Goal: Task Accomplishment & Management: Manage account settings

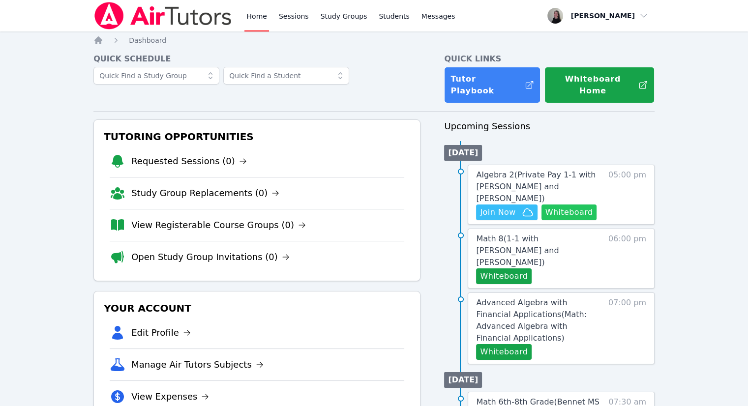
click at [566, 205] on button "Whiteboard" at bounding box center [569, 213] width 56 height 16
click at [522, 207] on icon "button" at bounding box center [528, 213] width 12 height 12
click at [509, 268] on button "Whiteboard" at bounding box center [504, 276] width 56 height 16
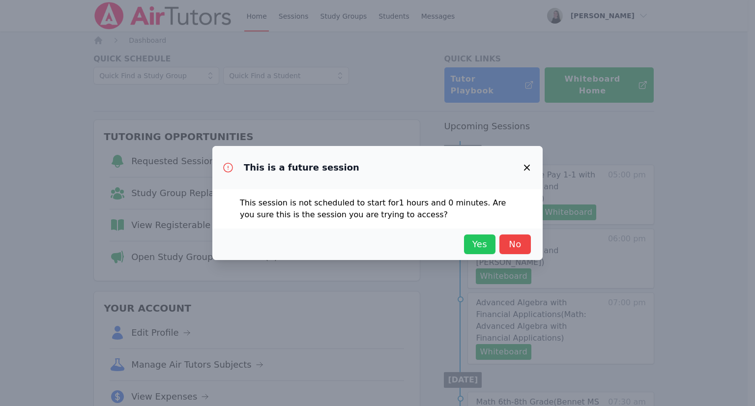
click at [485, 245] on span "Yes" at bounding box center [480, 244] width 22 height 14
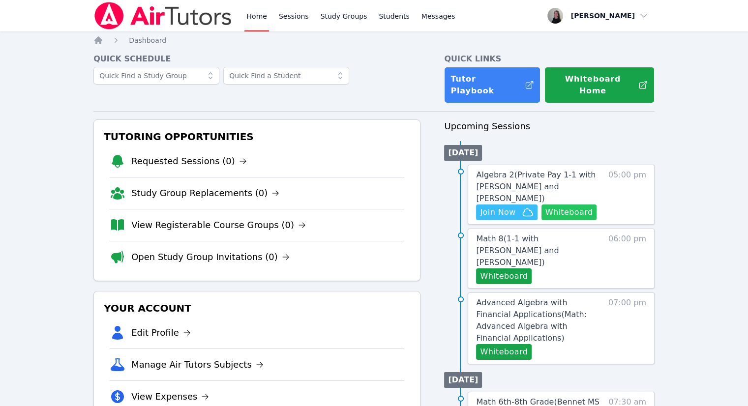
click at [586, 205] on button "Whiteboard" at bounding box center [569, 213] width 56 height 16
click at [519, 268] on button "Whiteboard" at bounding box center [504, 276] width 56 height 16
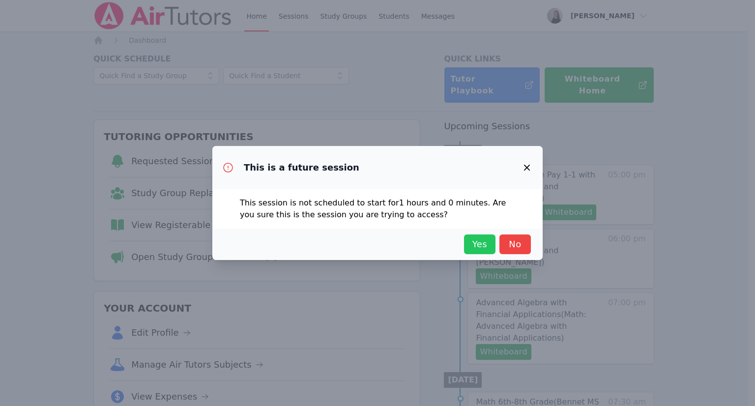
click at [481, 243] on span "Yes" at bounding box center [480, 244] width 22 height 14
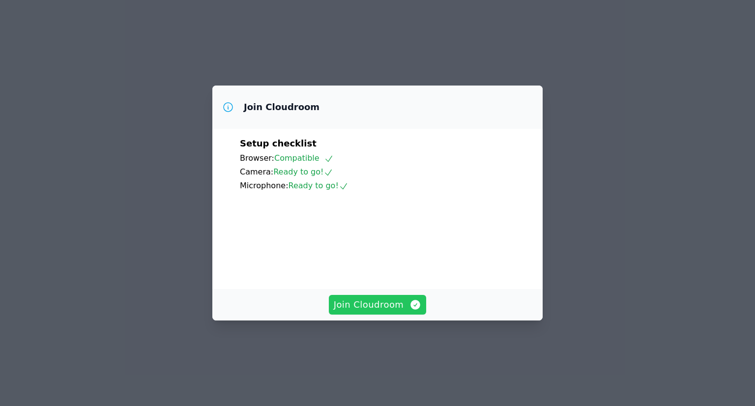
click at [412, 311] on icon "button" at bounding box center [416, 305] width 12 height 12
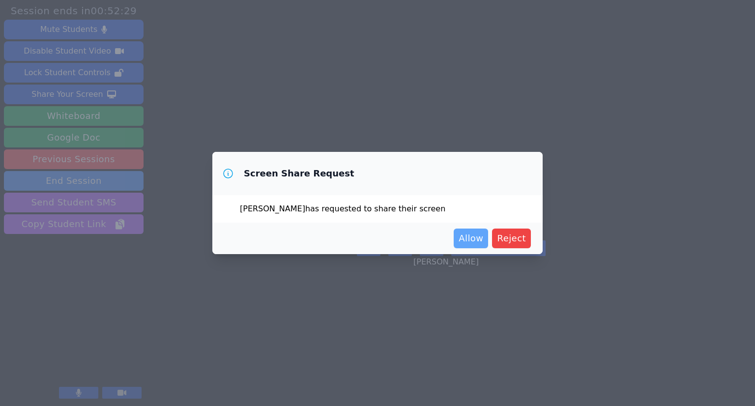
click at [482, 237] on span "Allow" at bounding box center [471, 239] width 25 height 14
click at [474, 237] on span "Allow" at bounding box center [471, 239] width 25 height 14
click at [481, 242] on span "Allow" at bounding box center [471, 239] width 25 height 14
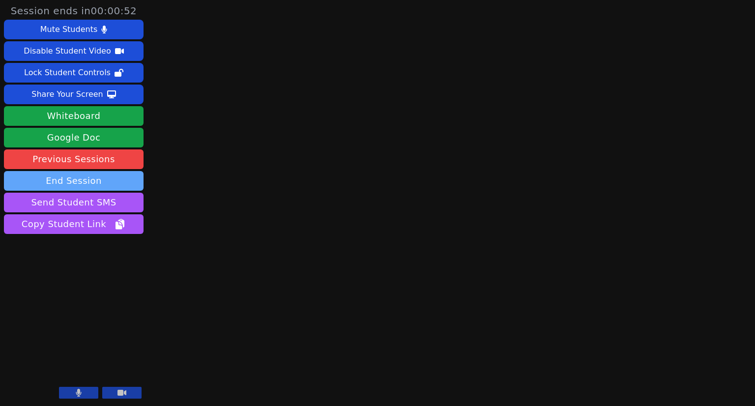
click at [88, 183] on button "End Session" at bounding box center [74, 181] width 140 height 20
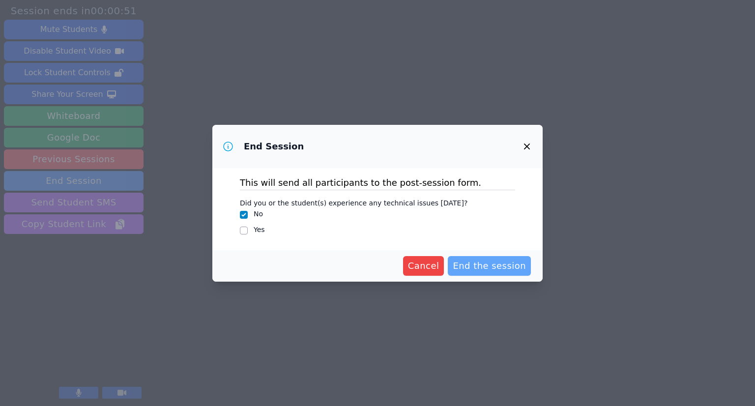
click at [482, 268] on span "End the session" at bounding box center [489, 266] width 73 height 14
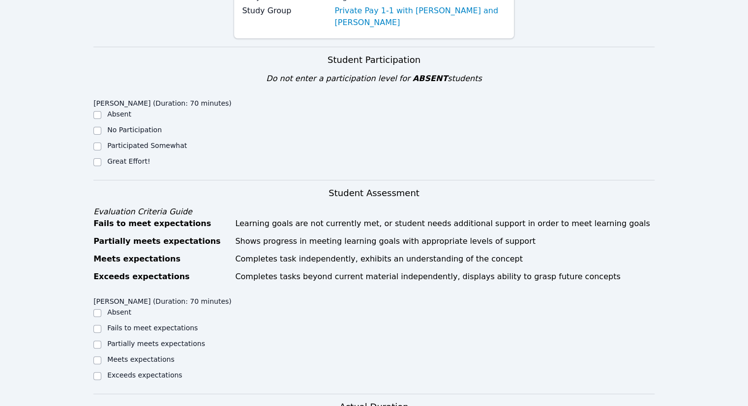
scroll to position [49, 0]
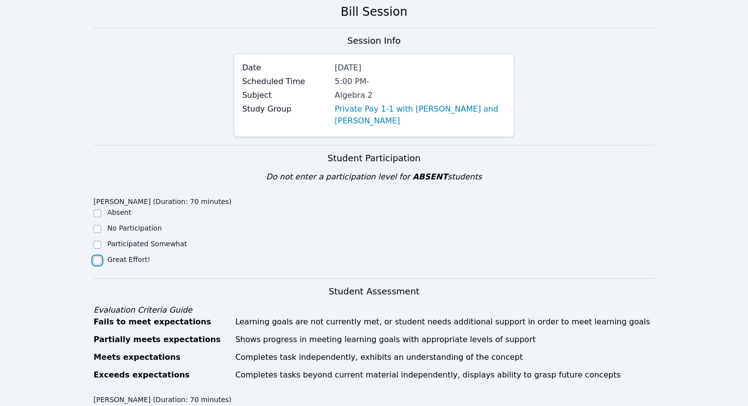
click at [100, 261] on input "Great Effort!" at bounding box center [97, 261] width 8 height 8
checkbox input "true"
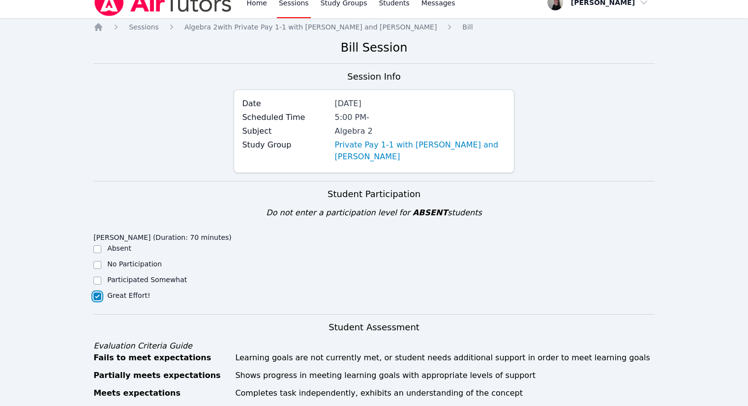
scroll to position [0, 0]
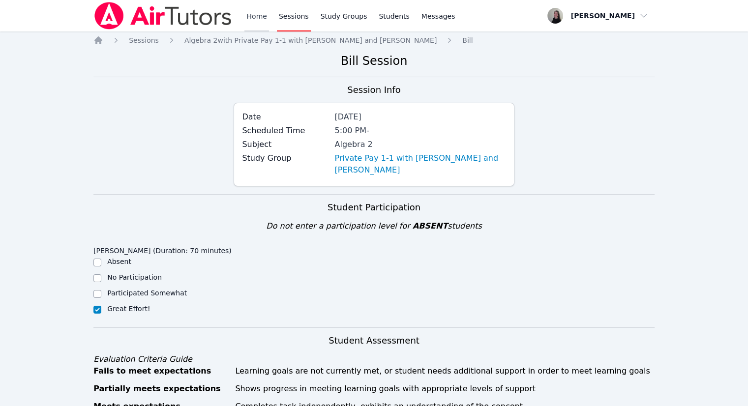
click at [254, 19] on link "Home" at bounding box center [256, 15] width 24 height 31
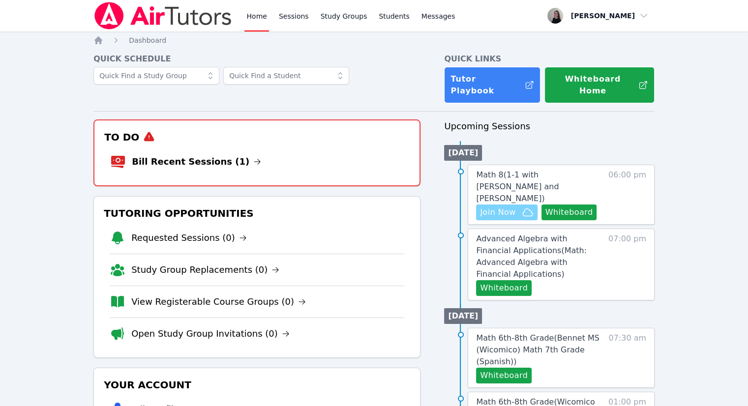
click at [523, 207] on icon "button" at bounding box center [528, 213] width 12 height 12
click at [300, 132] on h3 "To Do" at bounding box center [256, 137] width 309 height 18
click at [206, 155] on link "Bill Recent Sessions (1)" at bounding box center [196, 162] width 129 height 14
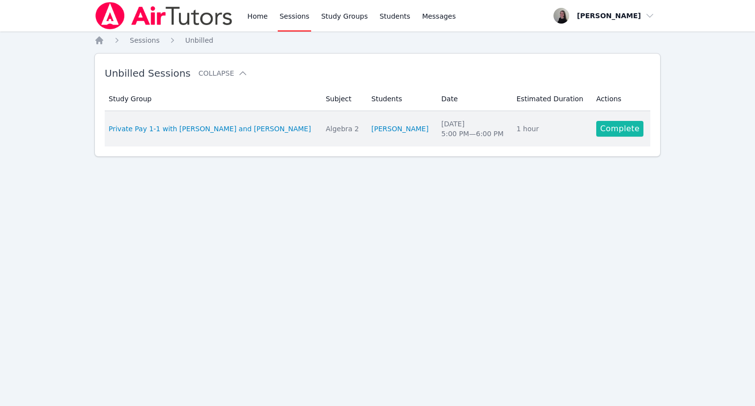
click at [605, 125] on link "Complete" at bounding box center [619, 129] width 47 height 16
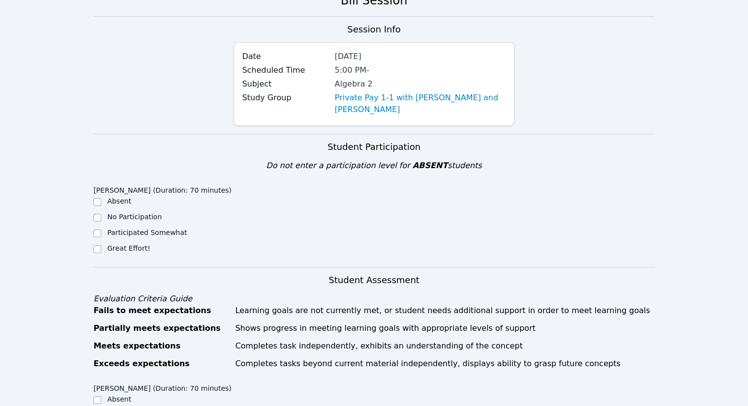
scroll to position [98, 0]
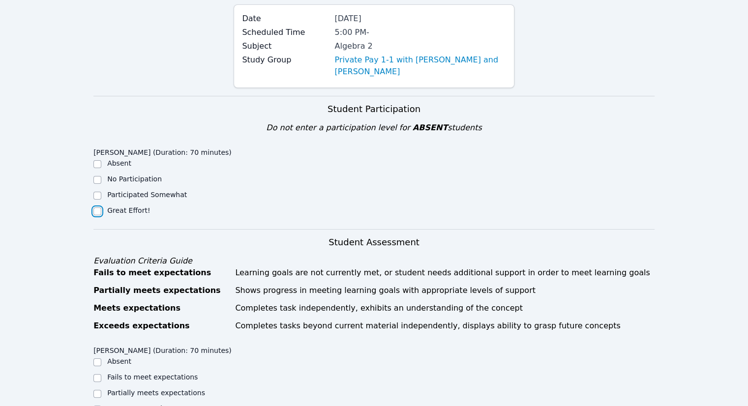
click at [94, 212] on input "Great Effort!" at bounding box center [97, 211] width 8 height 8
checkbox input "true"
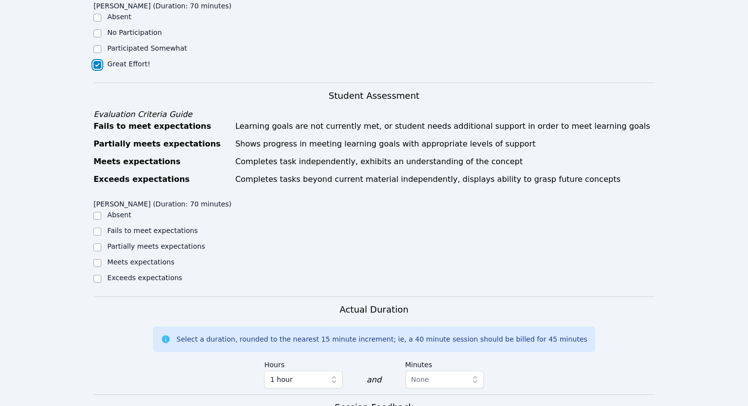
scroll to position [246, 0]
click at [104, 258] on div "Meets expectations" at bounding box center [163, 262] width 140 height 12
click at [99, 261] on input "Meets expectations" at bounding box center [97, 262] width 8 height 8
checkbox input "true"
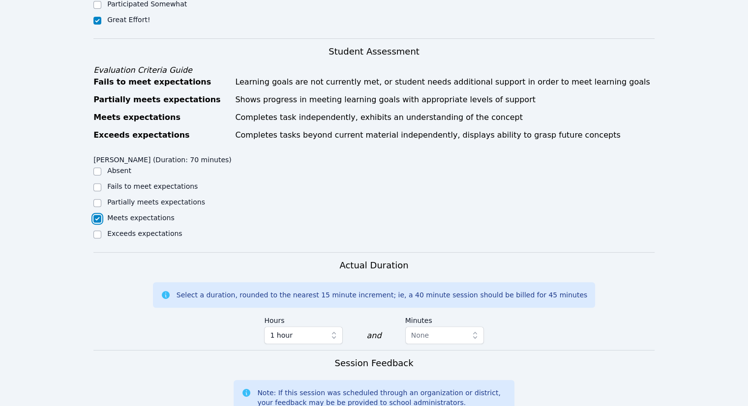
scroll to position [443, 0]
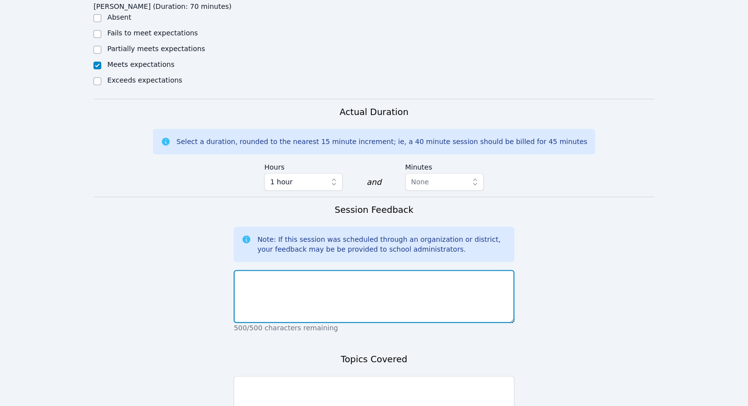
click at [293, 309] on textarea at bounding box center [374, 296] width 280 height 53
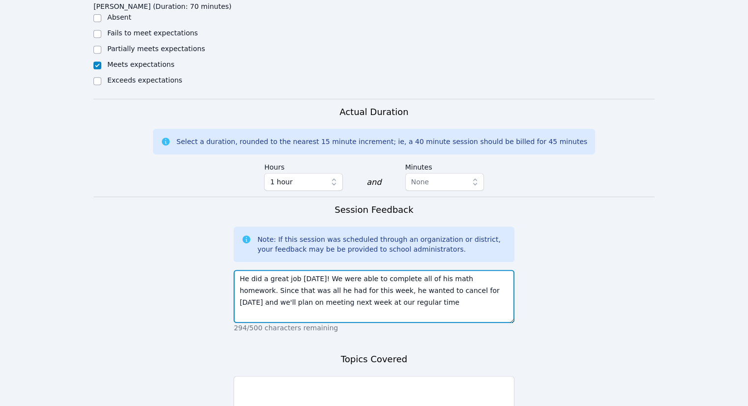
type textarea "He did a great job today! We were able to complete all of his math homework. Si…"
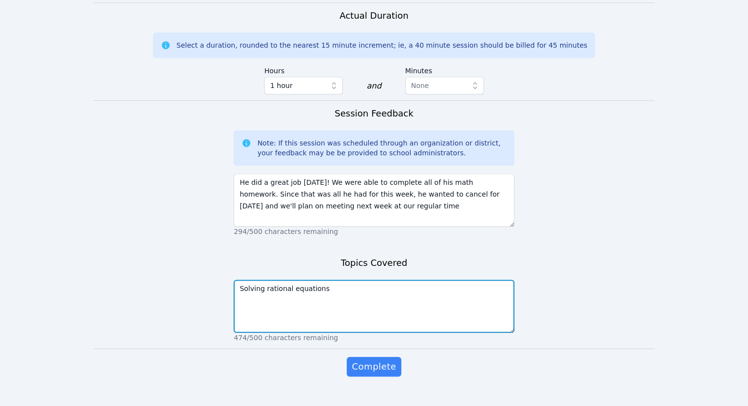
scroll to position [541, 0]
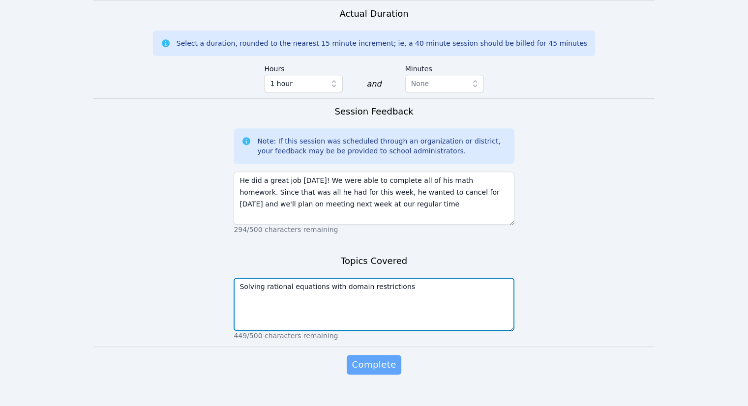
type textarea "Solving rational equations with domain restrictions"
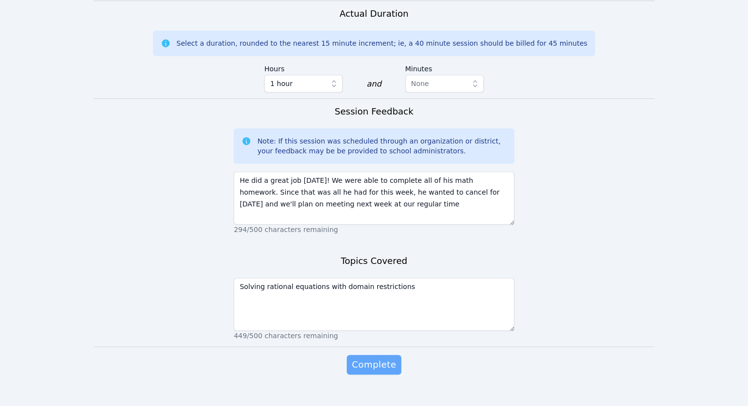
click at [380, 368] on span "Complete" at bounding box center [374, 365] width 44 height 14
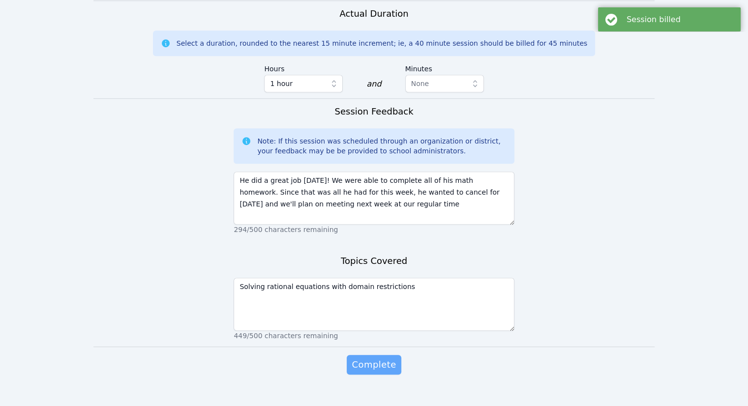
scroll to position [0, 0]
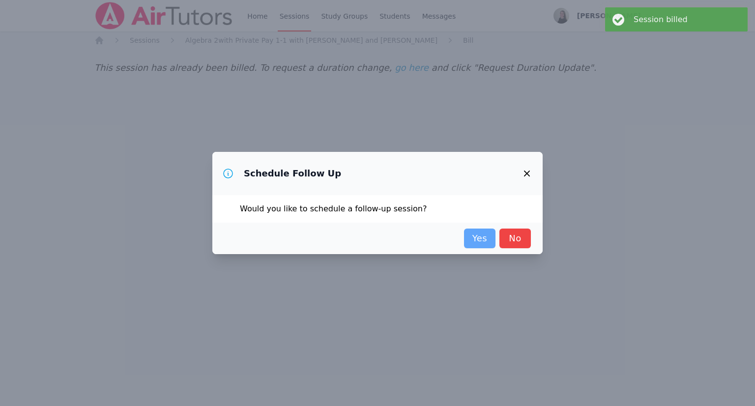
click at [481, 231] on link "Yes" at bounding box center [479, 239] width 31 height 20
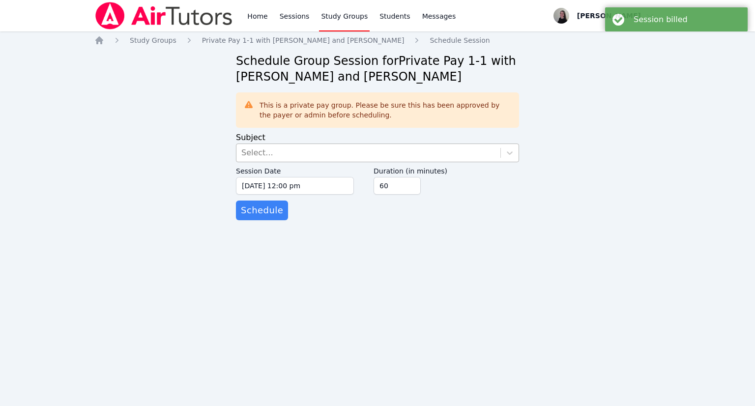
click at [379, 144] on div "Select..." at bounding box center [368, 153] width 264 height 18
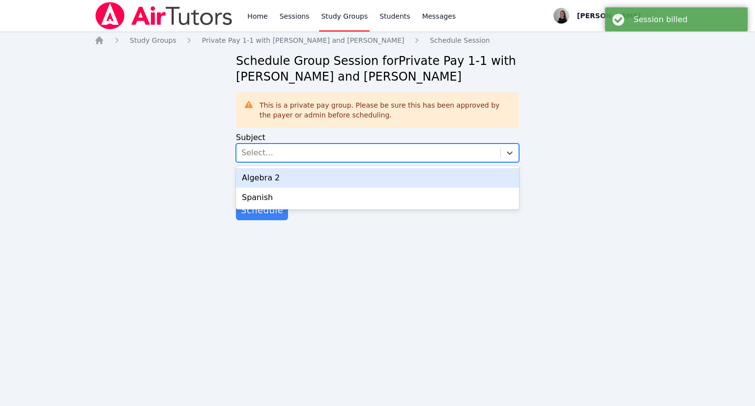
drag, startPoint x: 328, startPoint y: 181, endPoint x: 301, endPoint y: 183, distance: 27.6
click at [328, 181] on div "Algebra 2" at bounding box center [377, 178] width 283 height 20
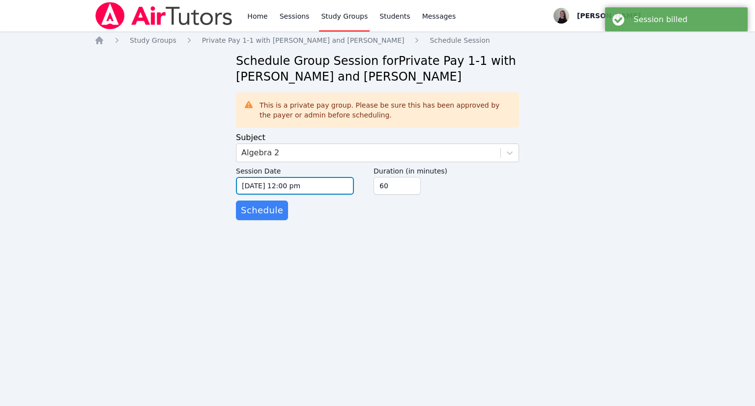
click at [294, 183] on input "[DATE] 12:00 pm" at bounding box center [295, 186] width 118 height 18
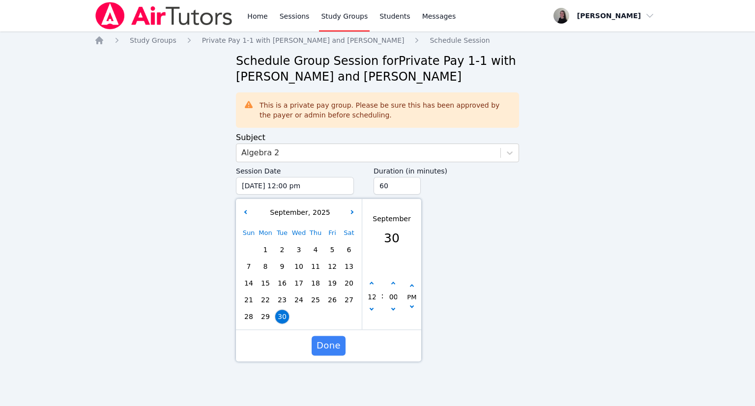
click at [349, 210] on button "button" at bounding box center [353, 213] width 10 height 10
click at [278, 266] on span "7" at bounding box center [282, 267] width 14 height 14
click at [375, 285] on button "button" at bounding box center [372, 284] width 10 height 10
type input "10/07/2025 01:00 pm"
type input "01"
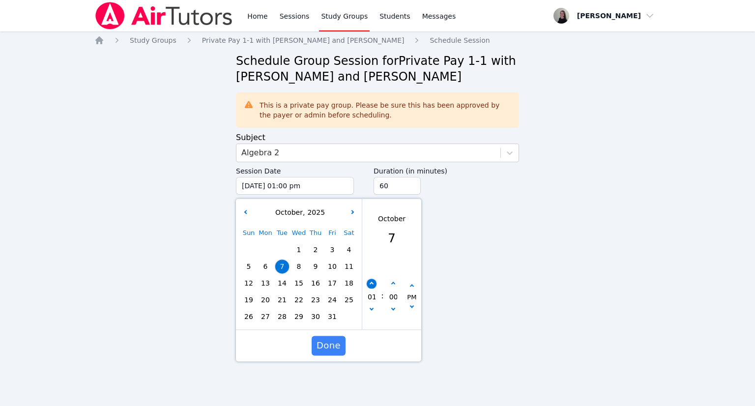
click at [375, 285] on button "button" at bounding box center [372, 284] width 10 height 10
type input "10/07/2025 02:00 pm"
type input "02"
click at [375, 285] on button "button" at bounding box center [372, 284] width 10 height 10
type input "10/07/2025 03:00 pm"
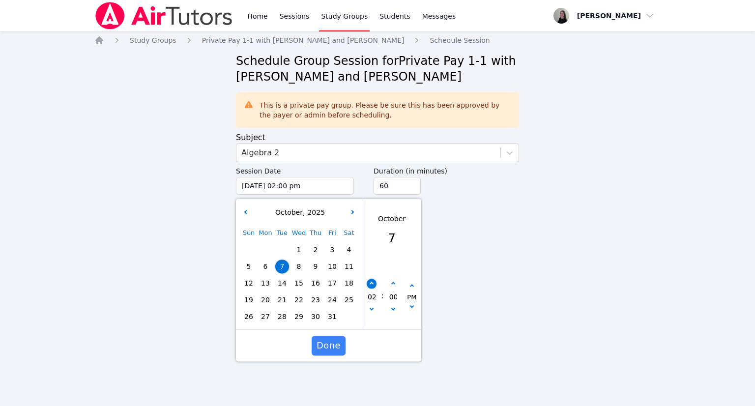
type input "03"
click at [375, 285] on button "button" at bounding box center [372, 284] width 10 height 10
type input "10/07/2025 04:00 pm"
type input "04"
click at [375, 285] on button "button" at bounding box center [372, 284] width 10 height 10
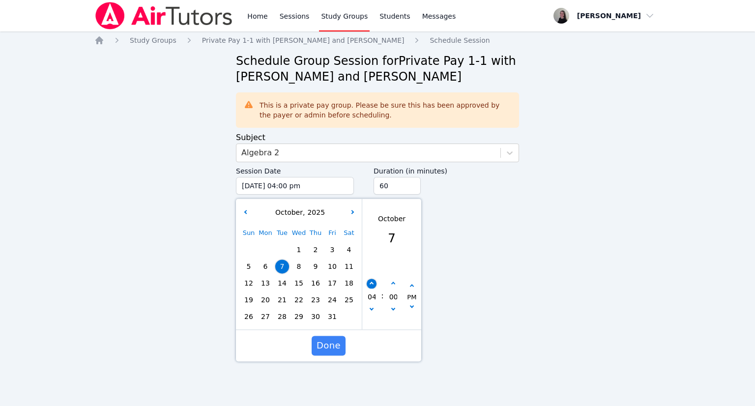
type input "10/07/2025 05:00 pm"
type input "05"
click at [330, 342] on span "Done" at bounding box center [329, 346] width 24 height 14
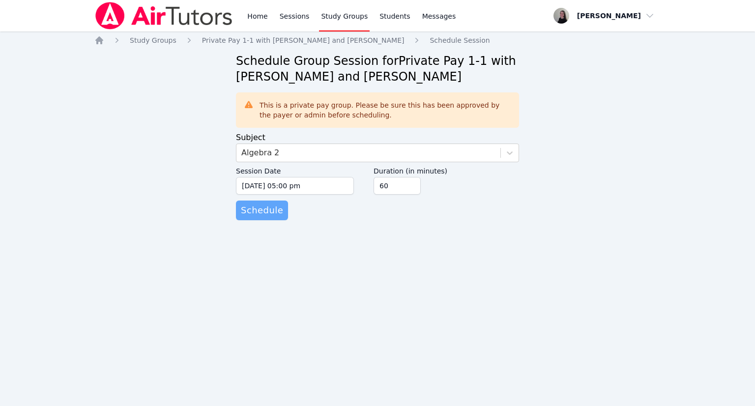
click at [269, 211] on span "Schedule" at bounding box center [262, 211] width 42 height 14
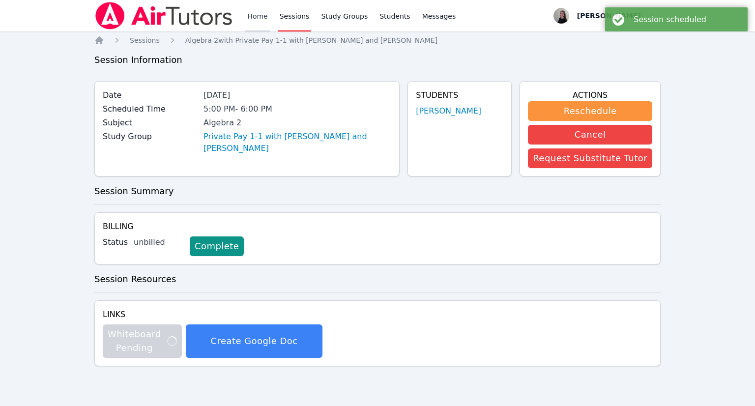
click at [257, 21] on link "Home" at bounding box center [257, 15] width 24 height 31
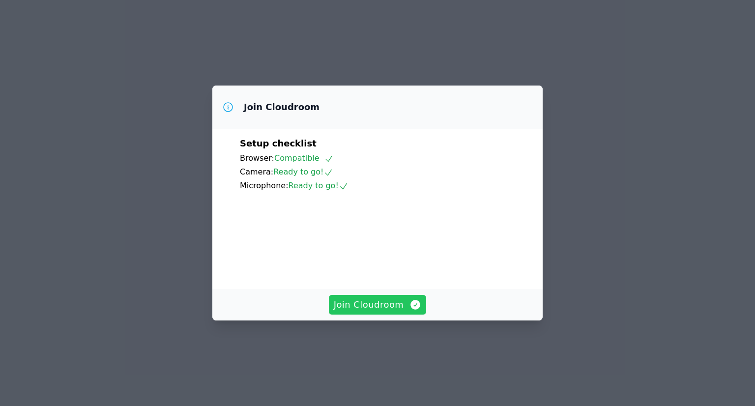
click at [390, 312] on span "Join Cloudroom" at bounding box center [378, 305] width 88 height 14
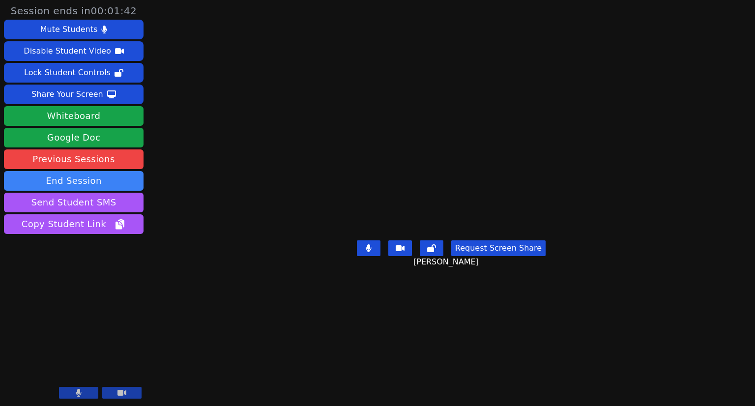
click at [133, 391] on button at bounding box center [121, 393] width 39 height 12
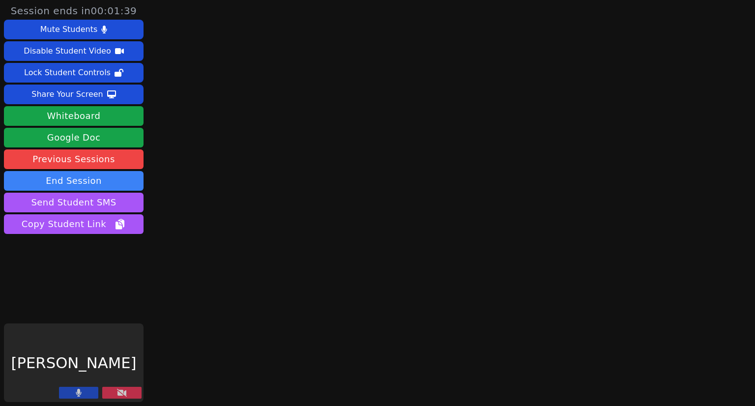
click at [127, 392] on button at bounding box center [121, 393] width 39 height 12
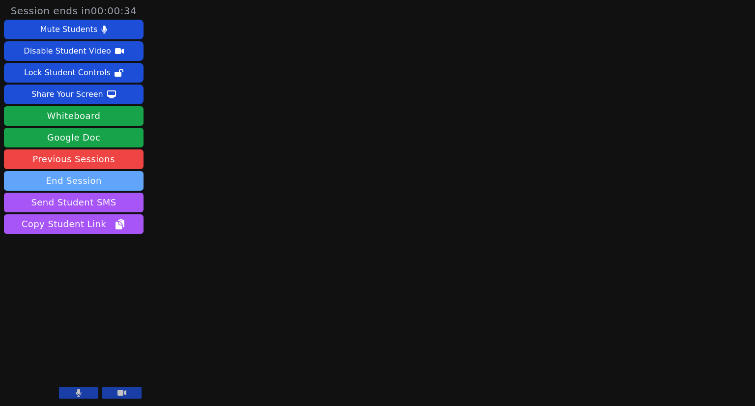
click at [101, 183] on button "End Session" at bounding box center [74, 181] width 140 height 20
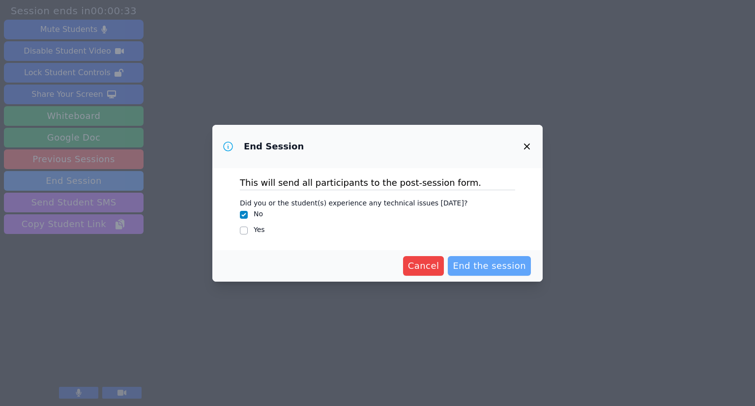
click at [486, 270] on span "End the session" at bounding box center [489, 266] width 73 height 14
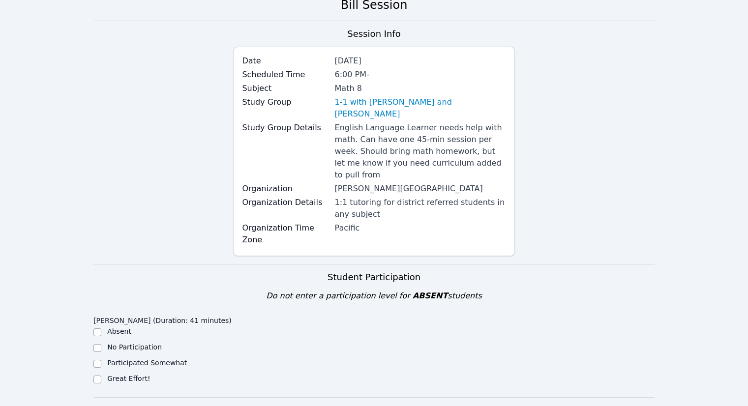
scroll to position [98, 0]
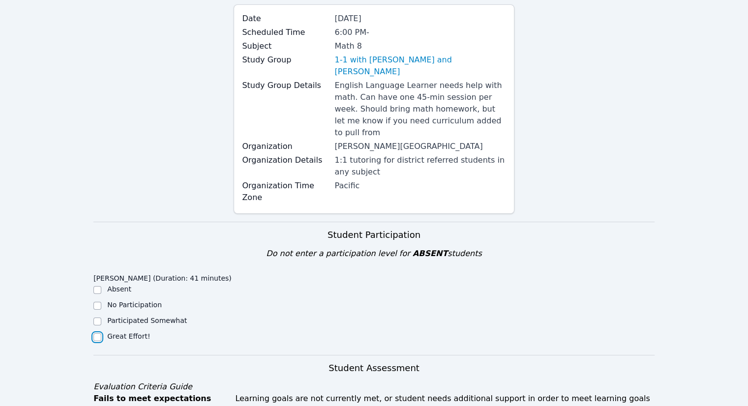
click at [98, 333] on input "Great Effort!" at bounding box center [97, 337] width 8 height 8
checkbox input "true"
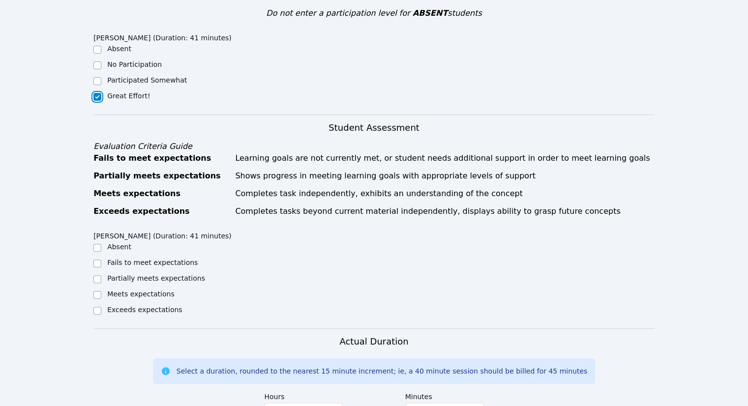
scroll to position [344, 0]
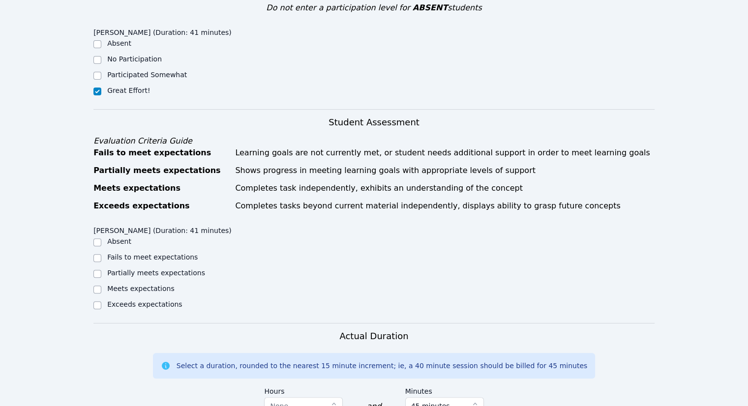
click at [122, 284] on div "Meets expectations" at bounding box center [163, 290] width 140 height 12
click at [122, 285] on label "Meets expectations" at bounding box center [140, 289] width 67 height 8
click at [101, 286] on input "Meets expectations" at bounding box center [97, 290] width 8 height 8
checkbox input "true"
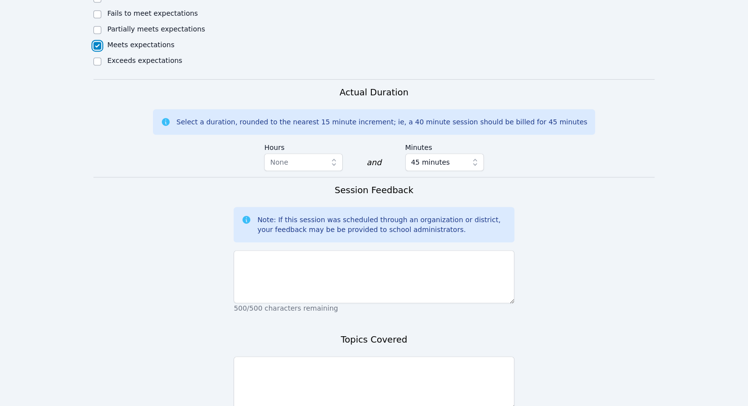
scroll to position [590, 0]
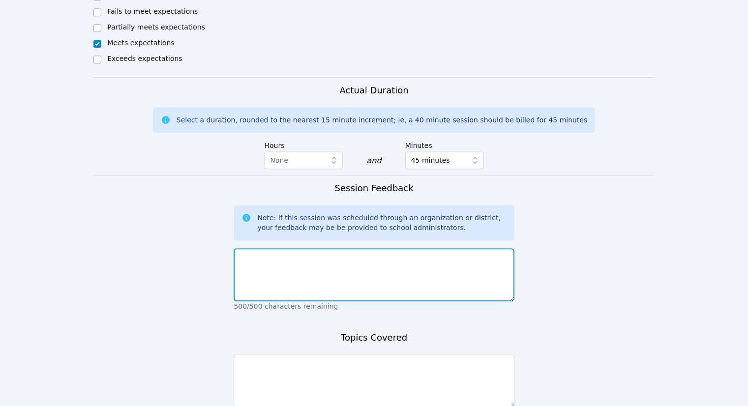
click at [316, 272] on textarea at bounding box center [374, 274] width 280 height 53
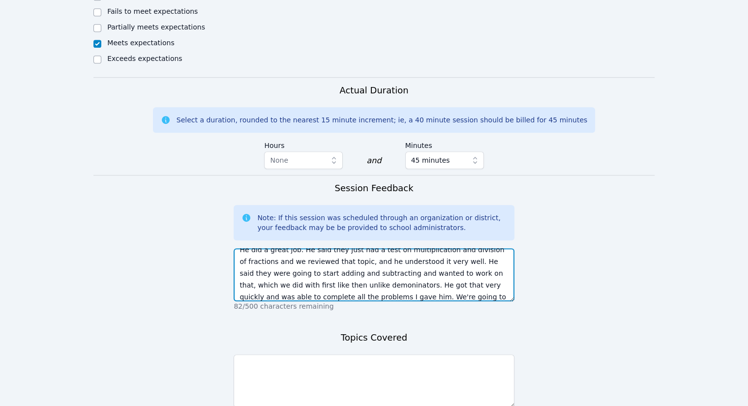
scroll to position [19, 0]
type textarea "He did a great job. He said they just had a test on multiplication and division…"
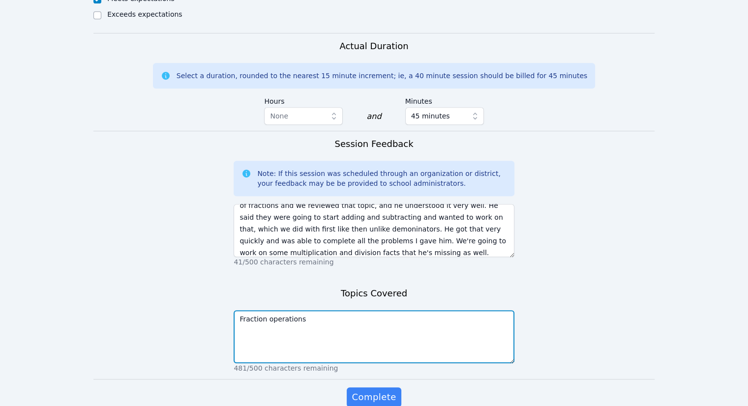
scroll to position [670, 0]
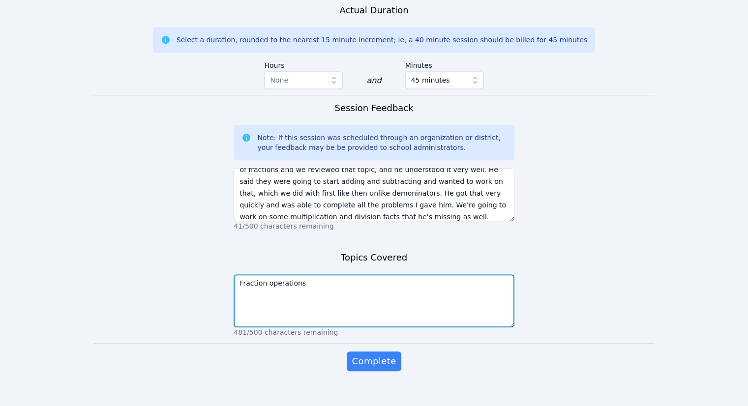
type textarea "Fraction operations"
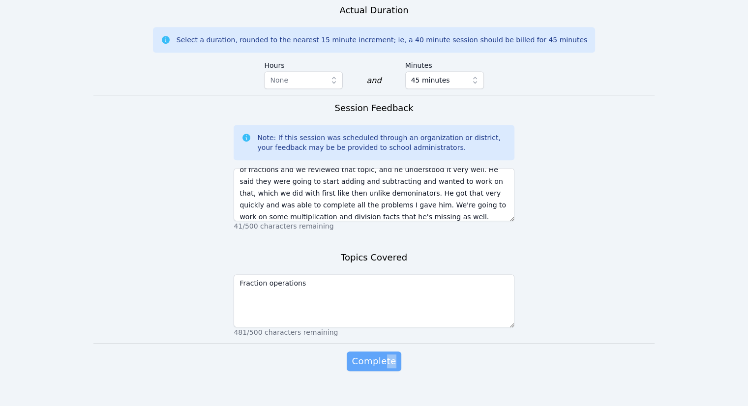
click at [386, 358] on div "Complete" at bounding box center [374, 371] width 280 height 39
click at [376, 354] on span "Complete" at bounding box center [374, 361] width 44 height 14
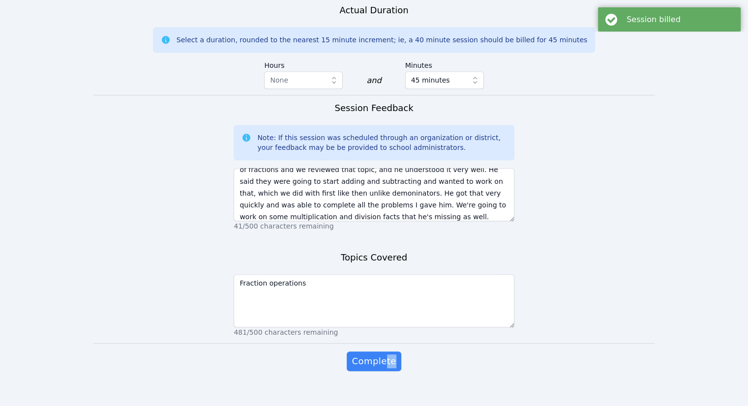
scroll to position [0, 0]
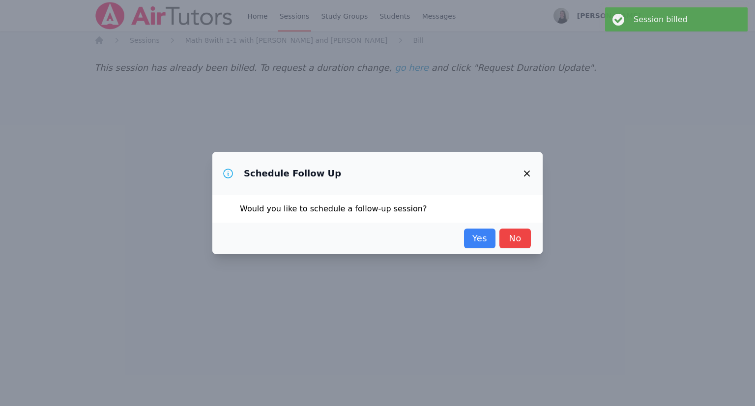
click at [492, 237] on link "Yes" at bounding box center [479, 239] width 31 height 20
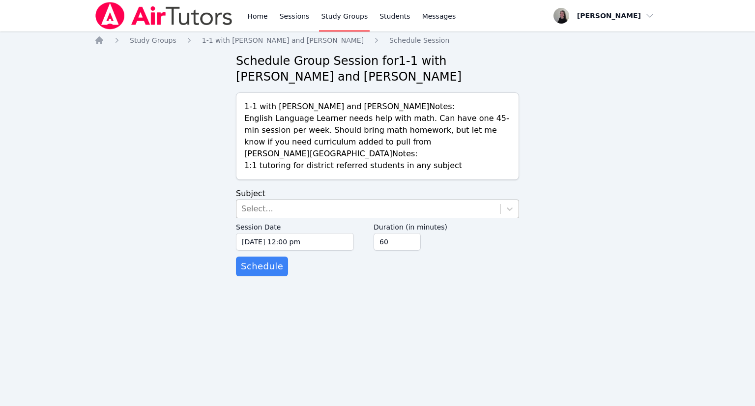
click at [319, 206] on div "Select..." at bounding box center [368, 209] width 264 height 18
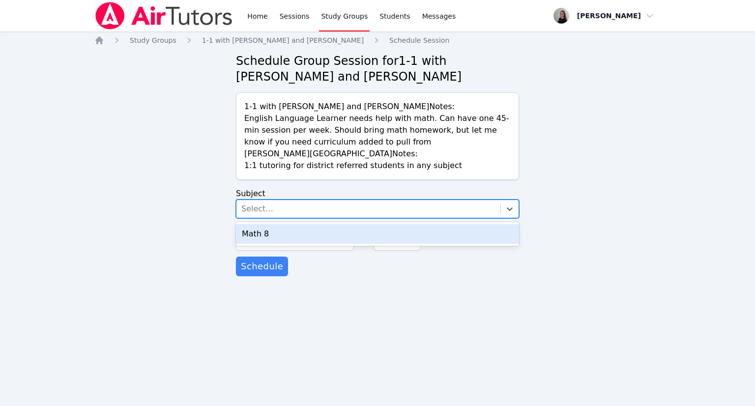
drag, startPoint x: 308, startPoint y: 235, endPoint x: 303, endPoint y: 240, distance: 8.0
click at [307, 236] on div "Math 8" at bounding box center [377, 234] width 283 height 20
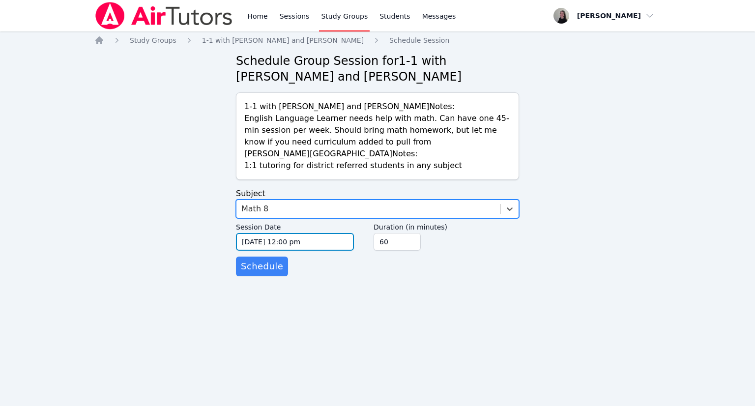
click at [297, 247] on input "09/30/2025 12:00 pm" at bounding box center [295, 242] width 118 height 18
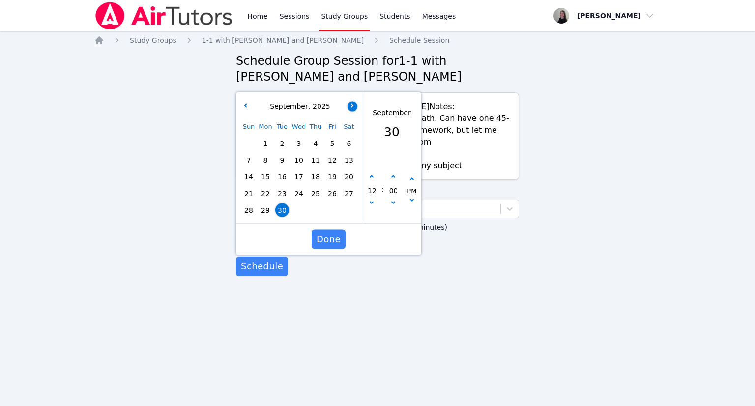
click at [351, 106] on icon "button" at bounding box center [352, 105] width 4 height 4
drag, startPoint x: 285, startPoint y: 160, endPoint x: 295, endPoint y: 169, distance: 13.2
click at [285, 160] on span "7" at bounding box center [282, 160] width 14 height 14
click at [372, 178] on icon "button" at bounding box center [372, 178] width 4 height 4
type input "10/07/2025 01:00 pm"
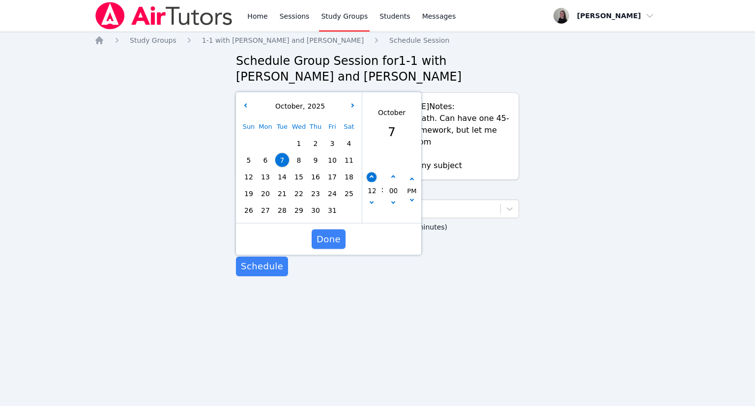
type input "01"
click at [372, 178] on icon "button" at bounding box center [372, 178] width 4 height 4
type input "10/07/2025 02:00 pm"
type input "02"
click at [372, 178] on icon "button" at bounding box center [372, 178] width 4 height 4
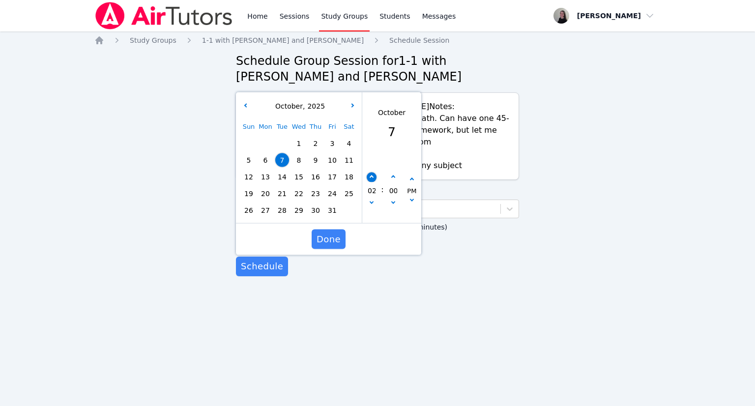
type input "10/07/2025 03:00 pm"
type input "03"
click at [372, 178] on icon "button" at bounding box center [372, 178] width 4 height 4
type input "10/07/2025 04:00 pm"
type input "04"
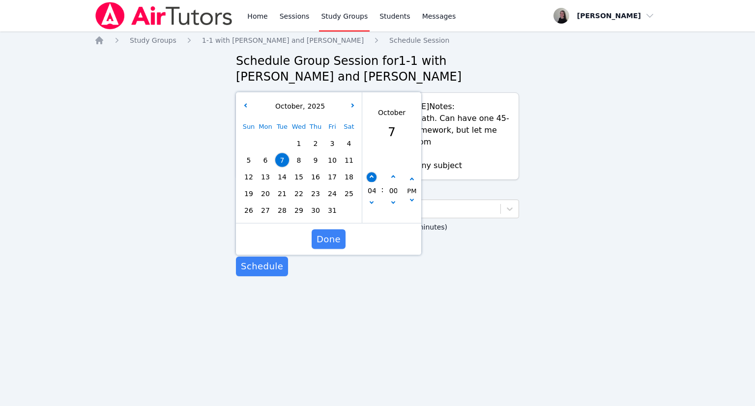
click at [372, 178] on icon "button" at bounding box center [372, 178] width 4 height 4
type input "10/07/2025 05:00 pm"
type input "05"
click at [372, 178] on icon "button" at bounding box center [372, 178] width 4 height 4
type input "10/07/2025 06:00 pm"
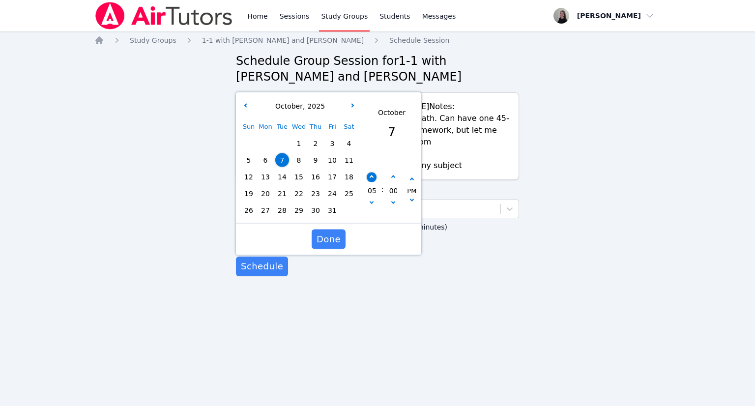
type input "06"
click at [330, 239] on span "Done" at bounding box center [329, 240] width 24 height 14
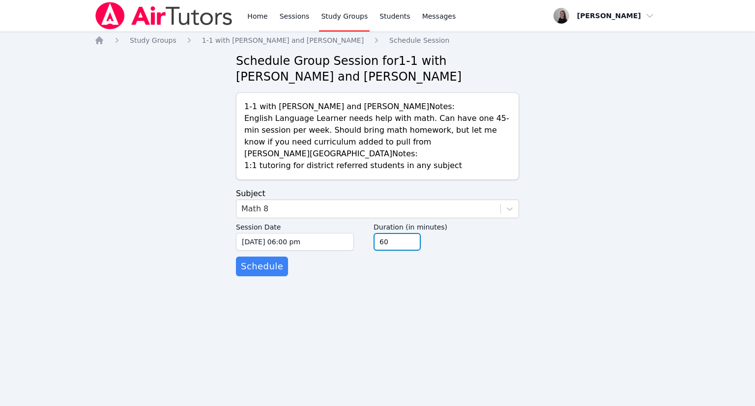
drag, startPoint x: 401, startPoint y: 244, endPoint x: 377, endPoint y: 245, distance: 24.1
click at [377, 245] on input "60" at bounding box center [397, 242] width 47 height 18
type input "45"
click at [273, 272] on span "Schedule" at bounding box center [262, 267] width 42 height 14
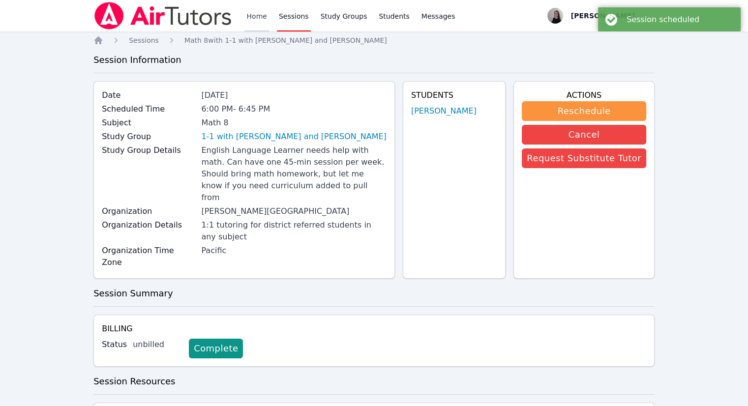
click at [249, 25] on link "Home" at bounding box center [256, 15] width 24 height 31
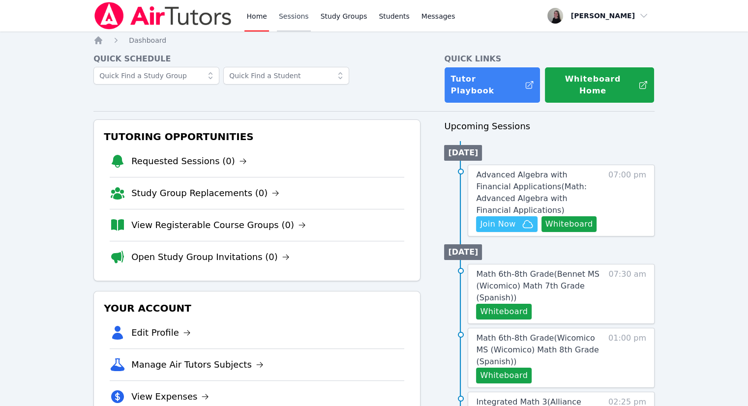
click at [295, 13] on link "Sessions" at bounding box center [294, 15] width 34 height 31
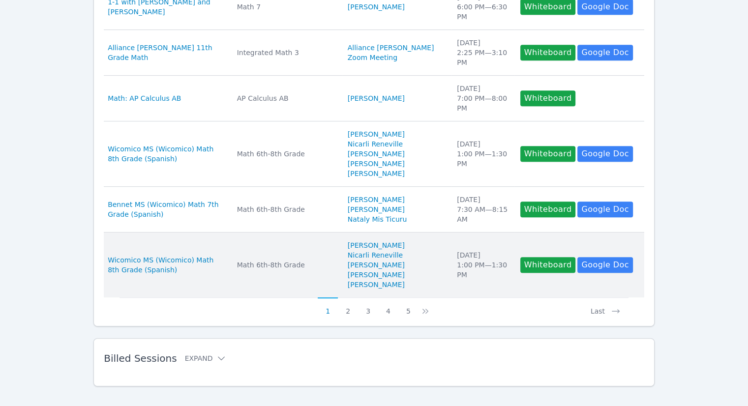
scroll to position [496, 0]
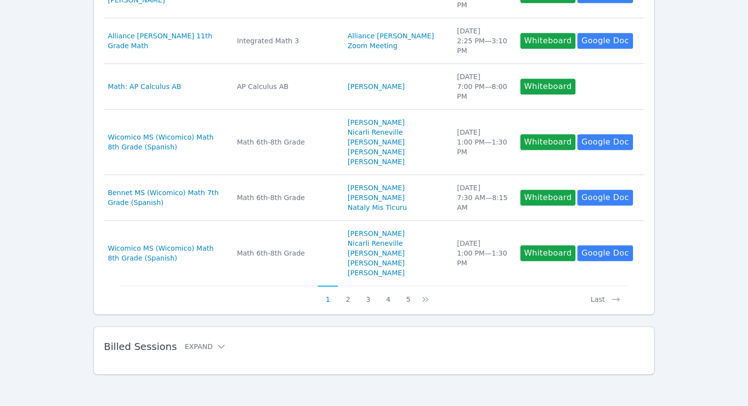
click at [349, 304] on button "2" at bounding box center [348, 295] width 20 height 19
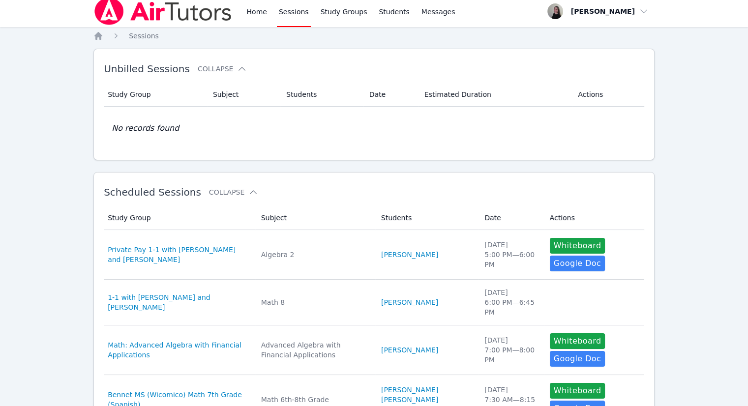
scroll to position [0, 0]
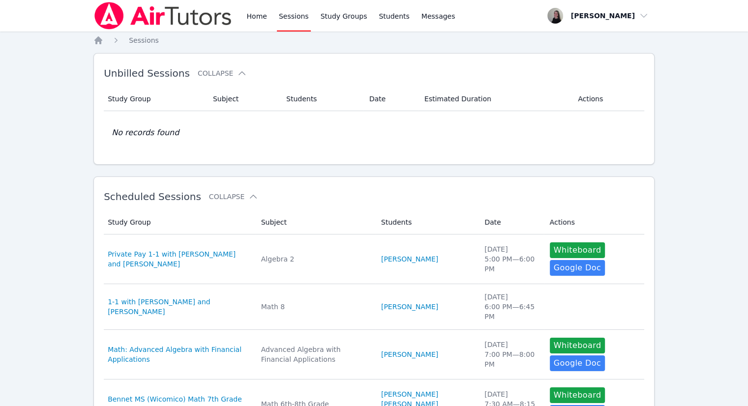
drag, startPoint x: 250, startPoint y: 27, endPoint x: 242, endPoint y: 42, distance: 17.2
click at [249, 27] on link "Home" at bounding box center [256, 15] width 24 height 31
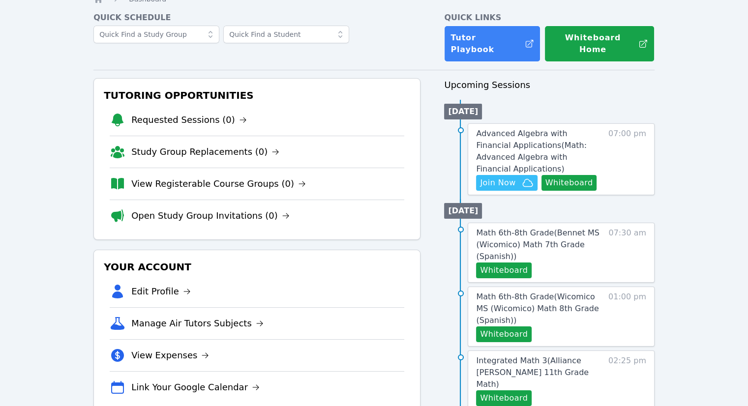
scroll to position [98, 0]
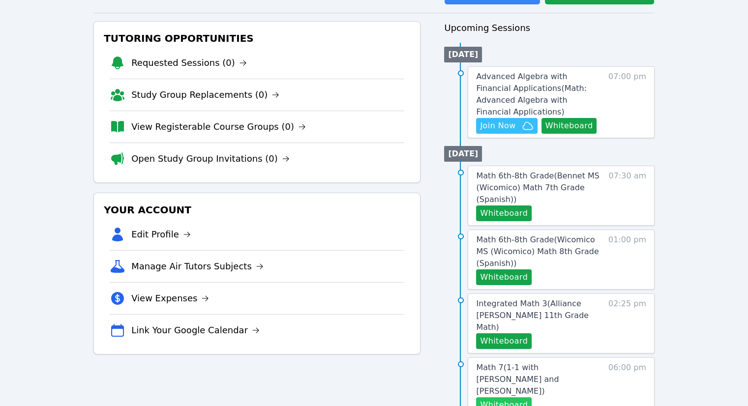
click at [514, 397] on button "Whiteboard" at bounding box center [504, 405] width 56 height 16
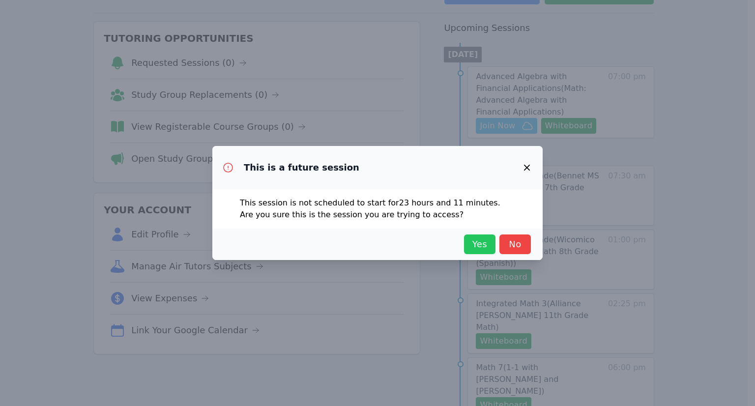
click at [480, 248] on span "Yes" at bounding box center [480, 244] width 22 height 14
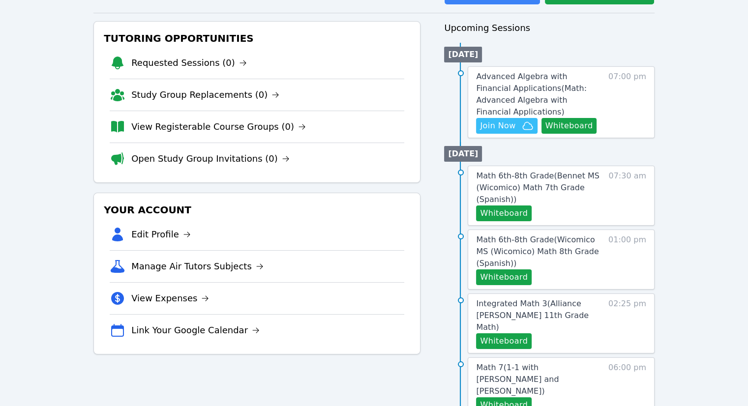
scroll to position [49, 0]
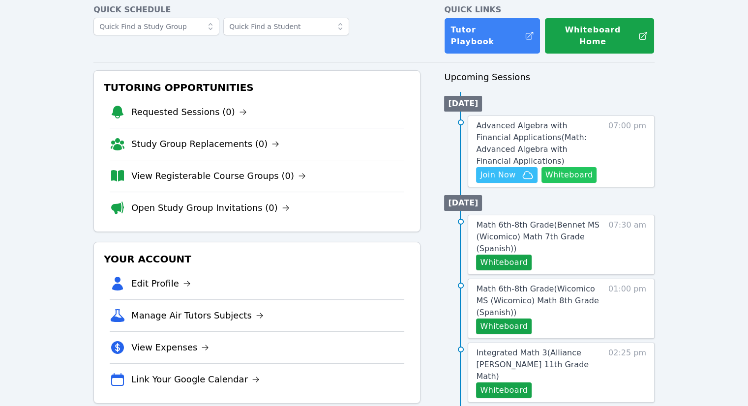
click at [579, 167] on button "Whiteboard" at bounding box center [569, 175] width 56 height 16
click at [561, 348] on span "Integrated Math 3 ( Alliance McKinzie 11th Grade Math )" at bounding box center [532, 364] width 113 height 33
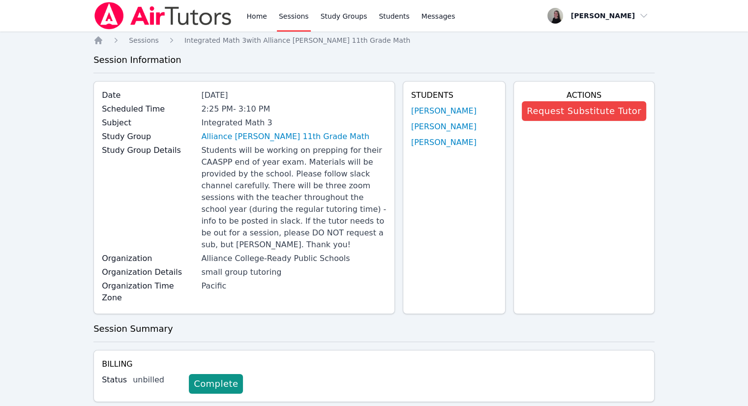
scroll to position [49, 0]
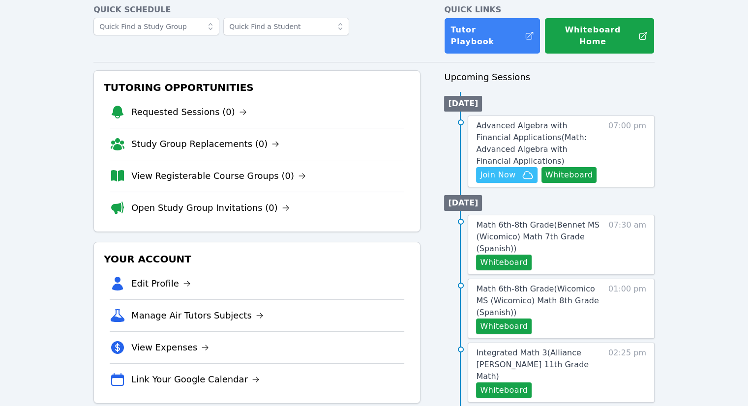
click at [512, 160] on div "Advanced Algebra with Financial Applications ( Math: Advanced Algebra with Fina…" at bounding box center [561, 152] width 187 height 72
click at [511, 169] on span "Join Now" at bounding box center [497, 175] width 35 height 12
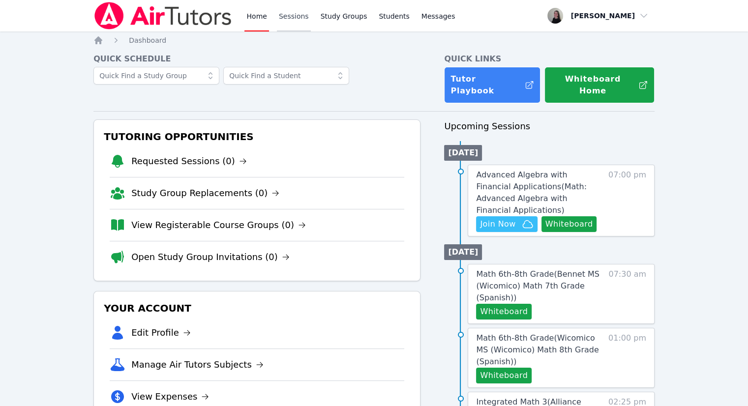
click at [278, 18] on link "Sessions" at bounding box center [294, 15] width 34 height 31
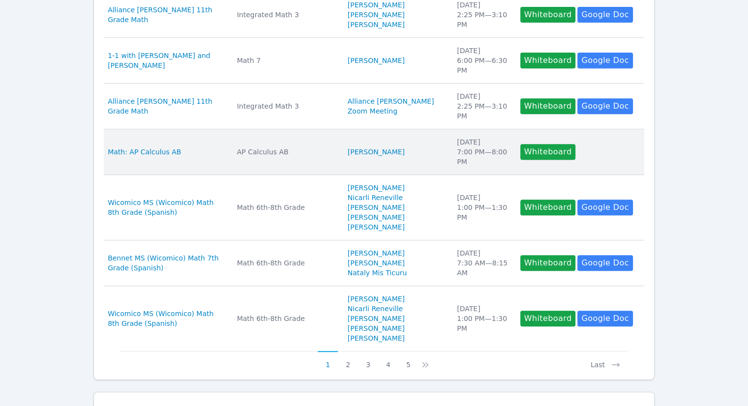
scroll to position [492, 0]
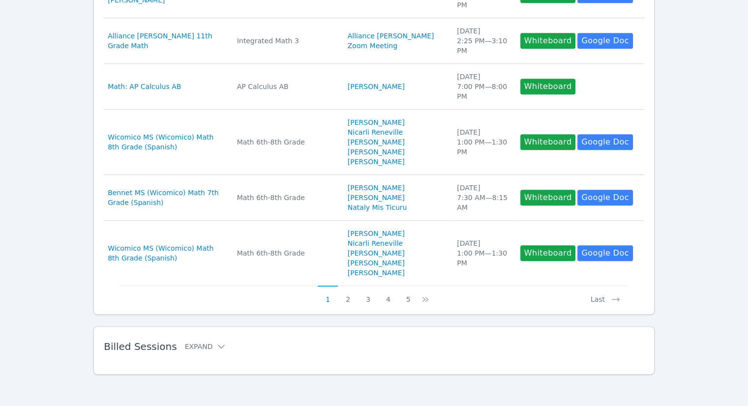
click at [351, 304] on button "2" at bounding box center [348, 295] width 20 height 19
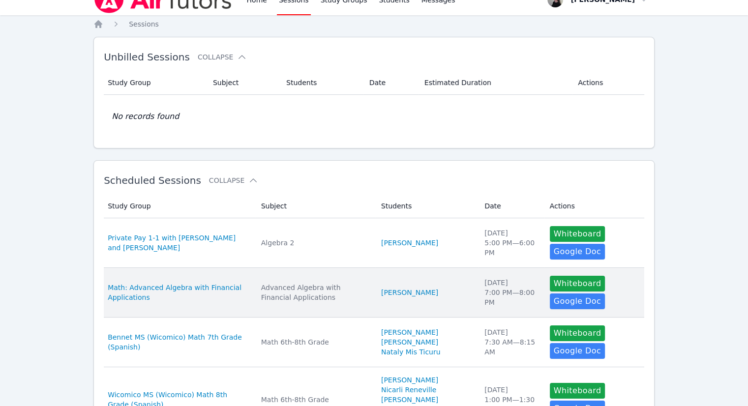
scroll to position [0, 0]
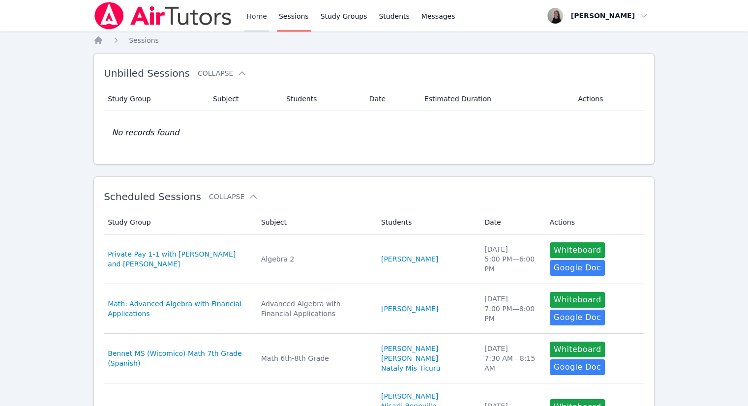
click at [255, 28] on link "Home" at bounding box center [256, 15] width 24 height 31
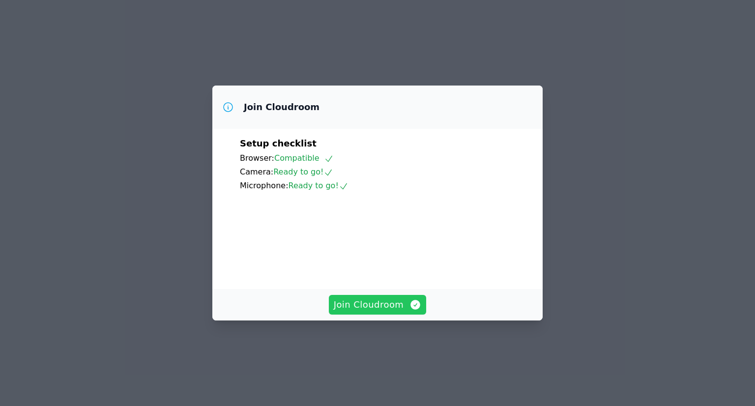
click at [399, 312] on span "Join Cloudroom" at bounding box center [378, 305] width 88 height 14
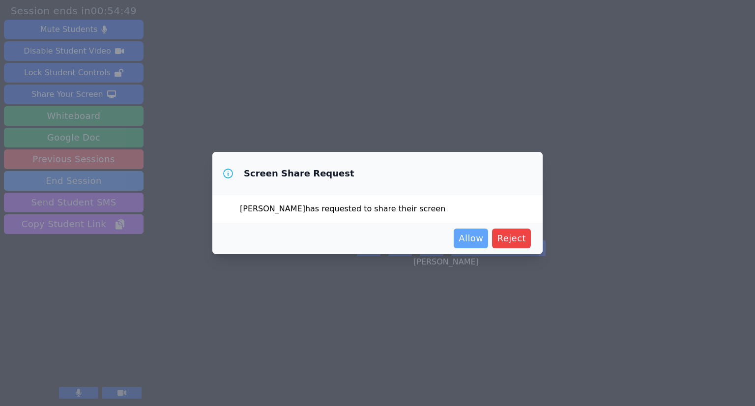
click at [476, 236] on span "Allow" at bounding box center [471, 239] width 25 height 14
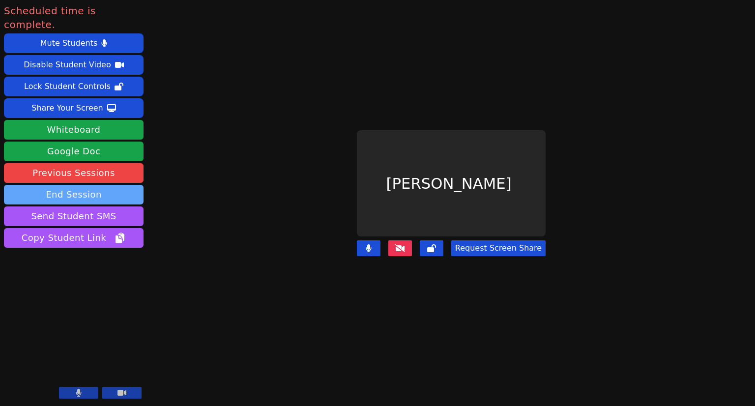
click at [53, 185] on button "End Session" at bounding box center [74, 195] width 140 height 20
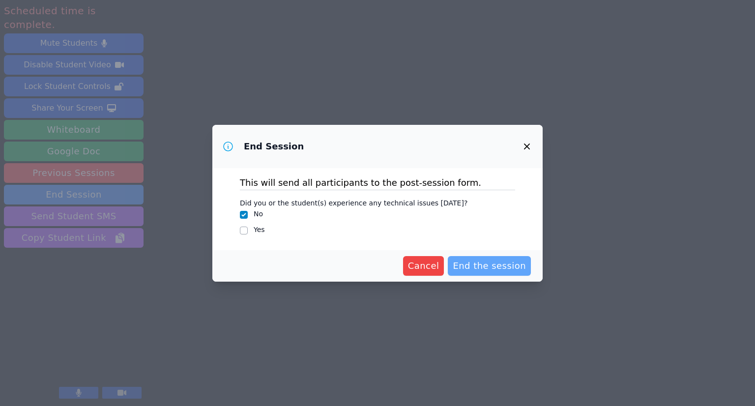
click at [510, 270] on span "End the session" at bounding box center [489, 266] width 73 height 14
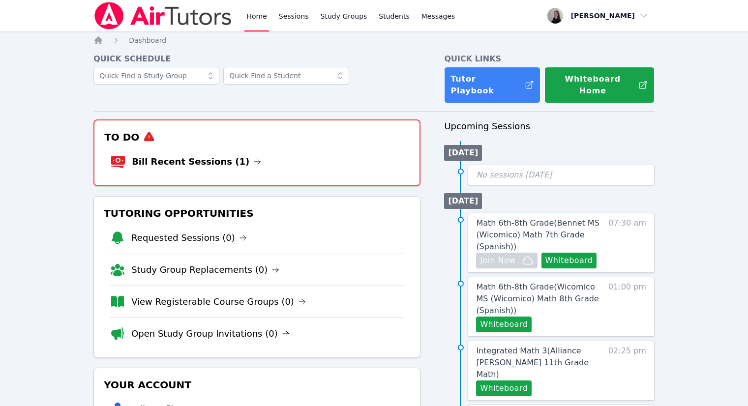
scroll to position [49, 0]
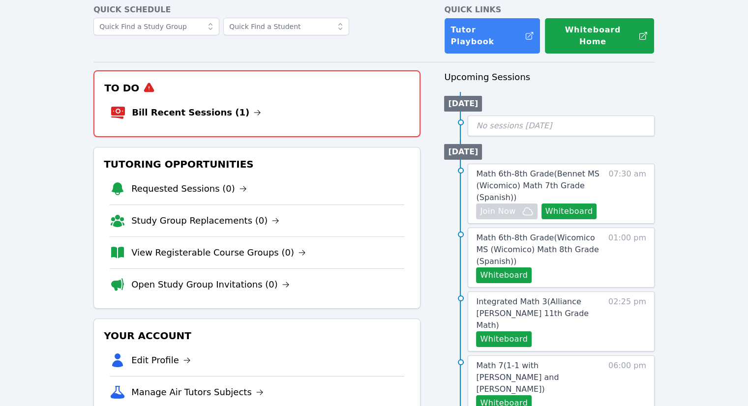
click at [186, 108] on li "Bill Recent Sessions (1)" at bounding box center [257, 112] width 294 height 31
click at [176, 106] on link "Bill Recent Sessions (1)" at bounding box center [196, 113] width 129 height 14
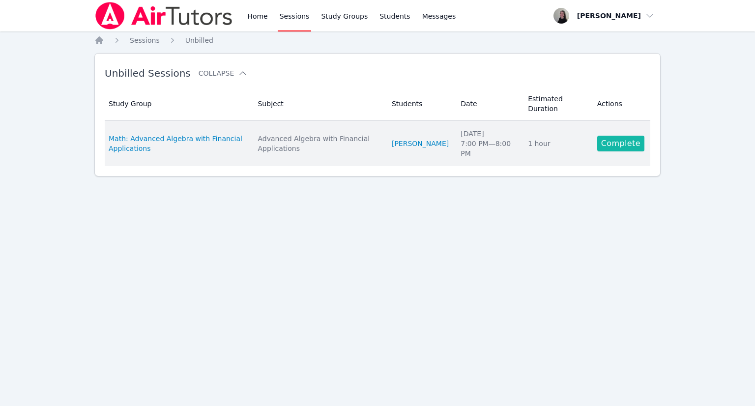
click at [607, 149] on link "Complete" at bounding box center [620, 144] width 47 height 16
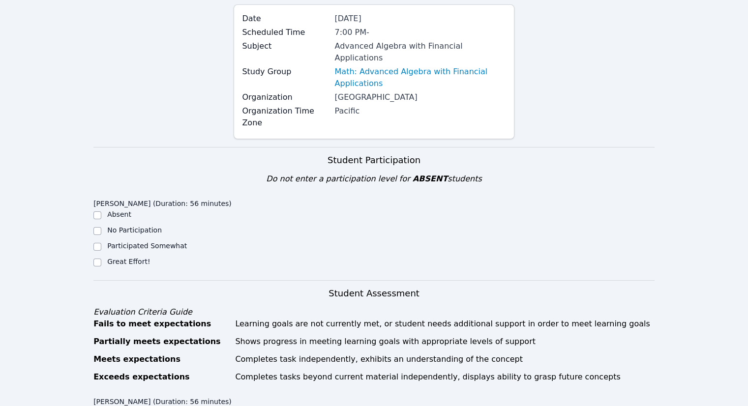
click at [131, 258] on label "Great Effort!" at bounding box center [128, 262] width 43 height 8
click at [101, 259] on input "Great Effort!" at bounding box center [97, 263] width 8 height 8
checkbox input "true"
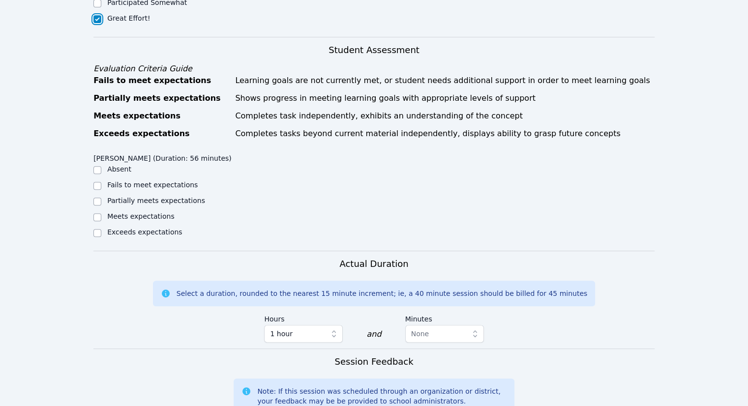
scroll to position [344, 0]
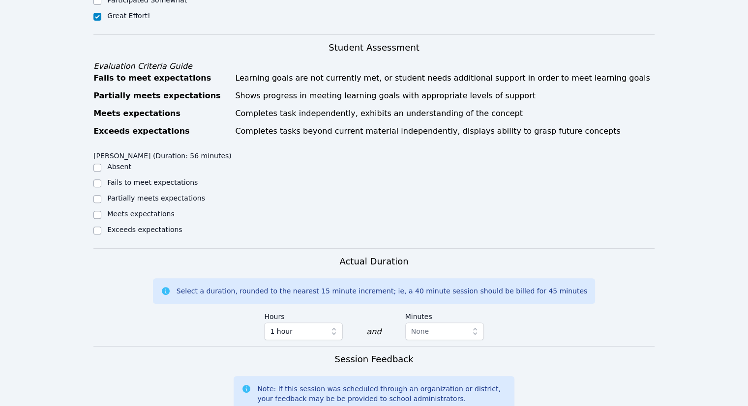
click at [125, 210] on label "Meets expectations" at bounding box center [140, 214] width 67 height 8
click at [101, 211] on input "Meets expectations" at bounding box center [97, 215] width 8 height 8
checkbox input "true"
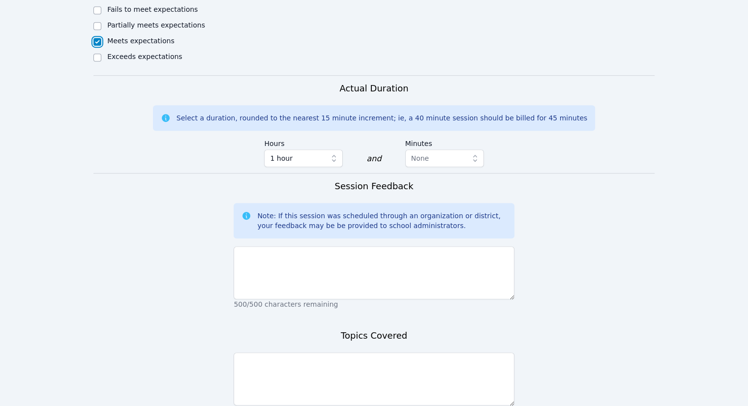
scroll to position [541, 0]
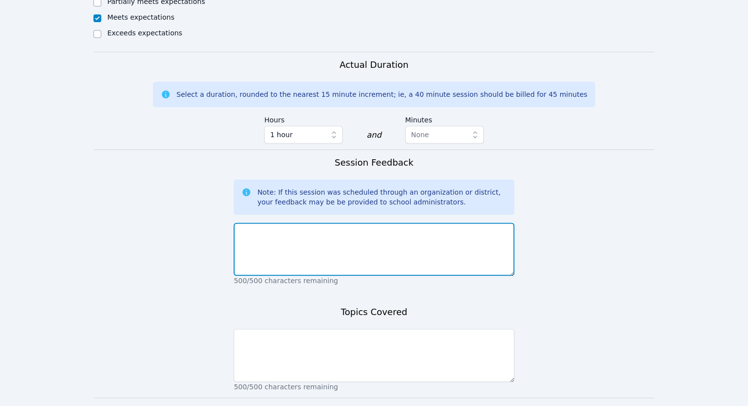
click at [267, 248] on textarea at bounding box center [374, 249] width 280 height 53
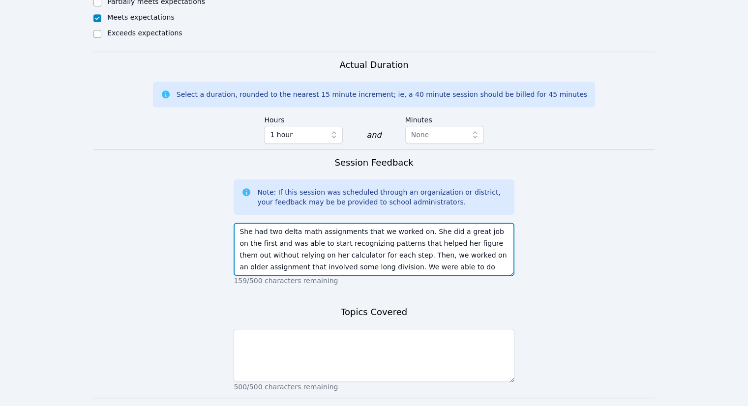
scroll to position [7, 0]
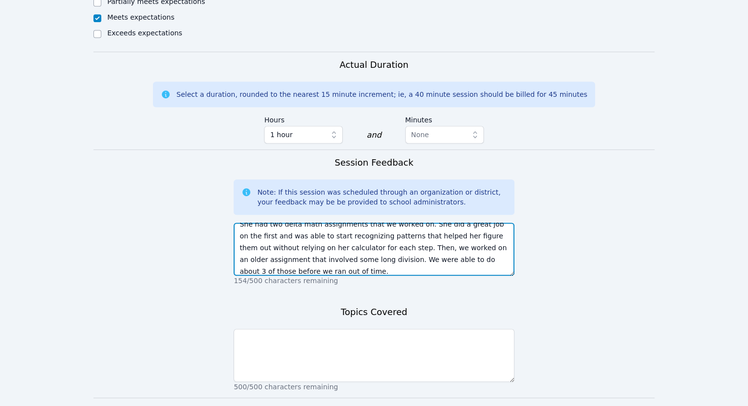
type textarea "She had two delta math assignments that we worked on. She did a great job on th…"
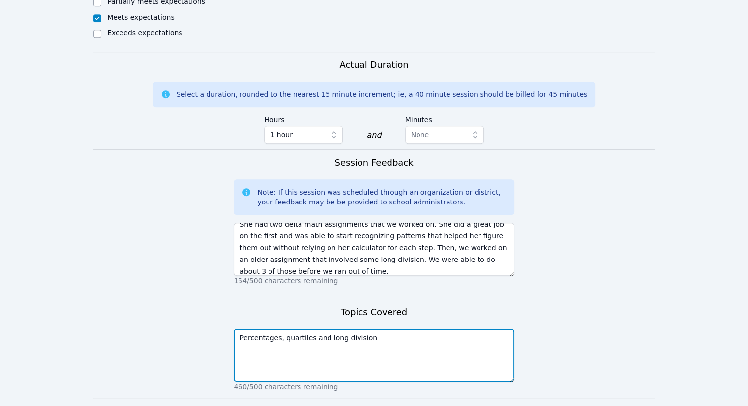
type textarea "Percentages, quartiles and long division"
